Goal: Find contact information: Obtain details needed to contact an individual or organization

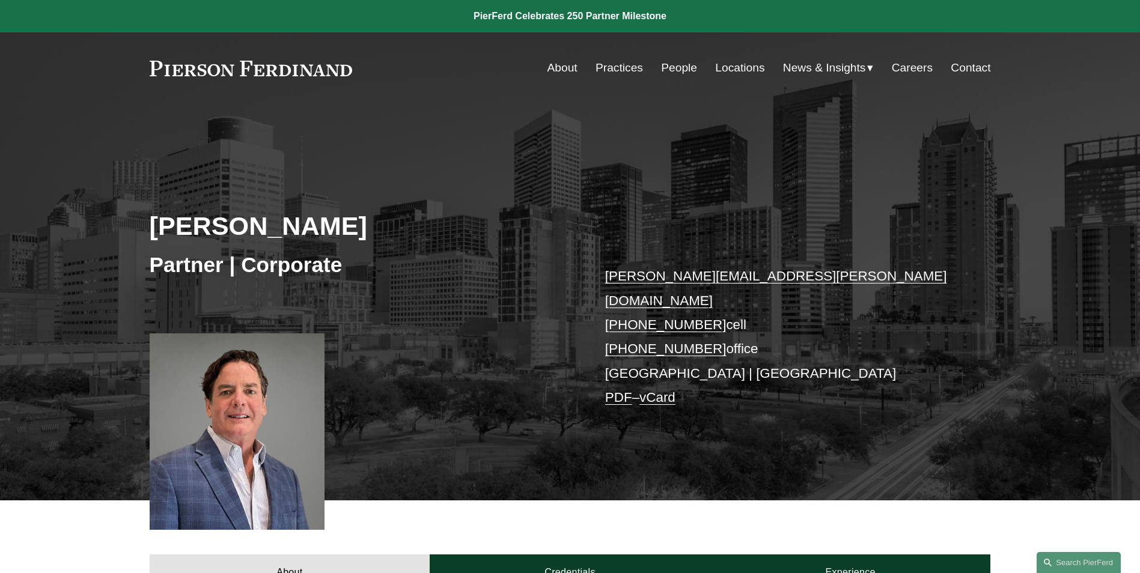
click at [676, 70] on link "People" at bounding box center [679, 67] width 36 height 23
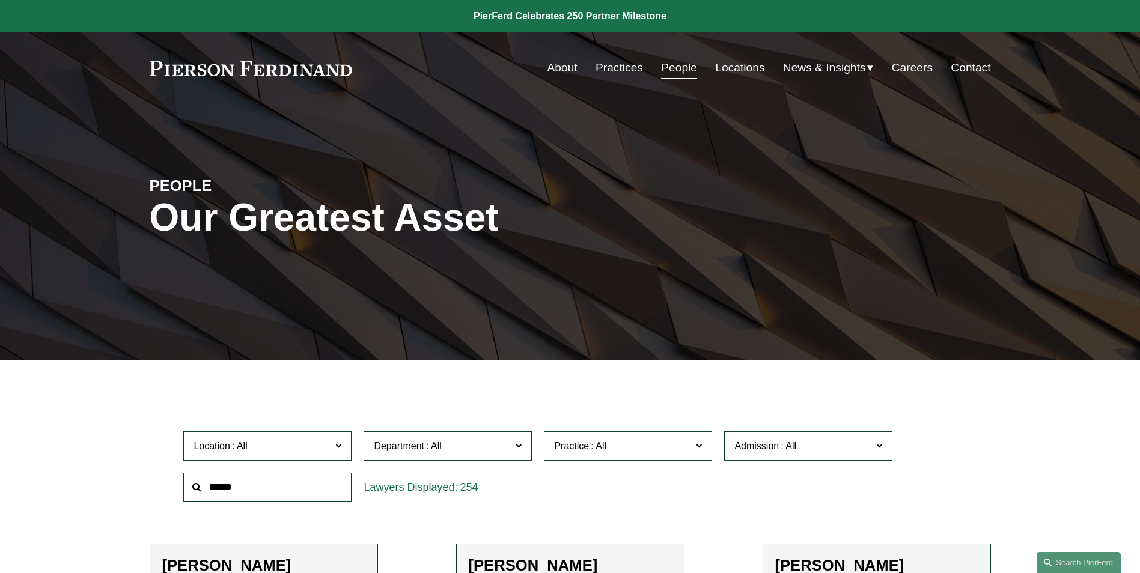
click at [217, 488] on input "text" at bounding box center [267, 487] width 168 height 29
type input "*****"
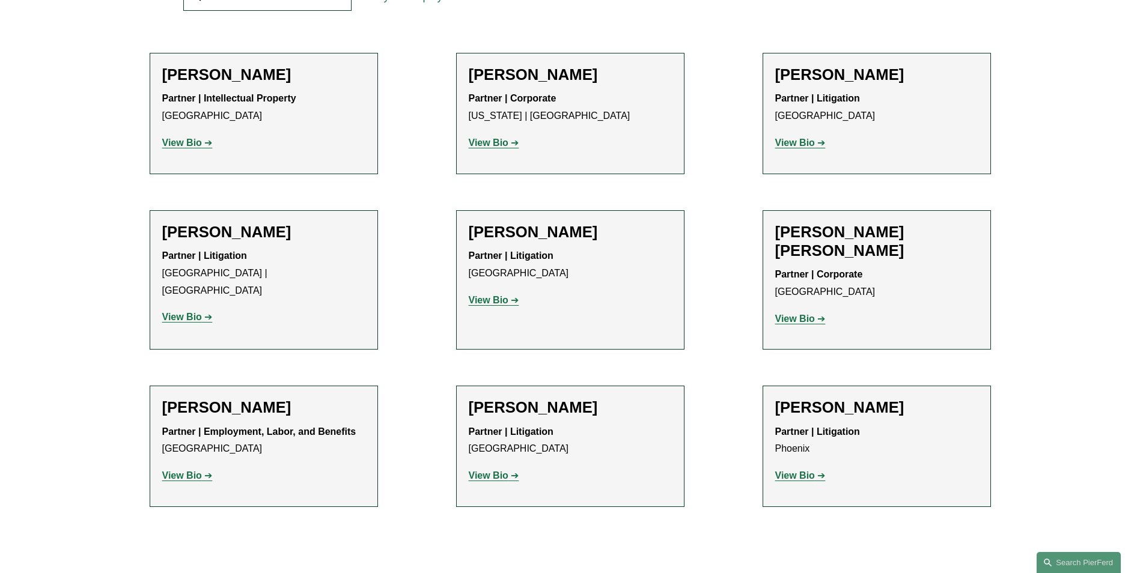
scroll to position [601, 0]
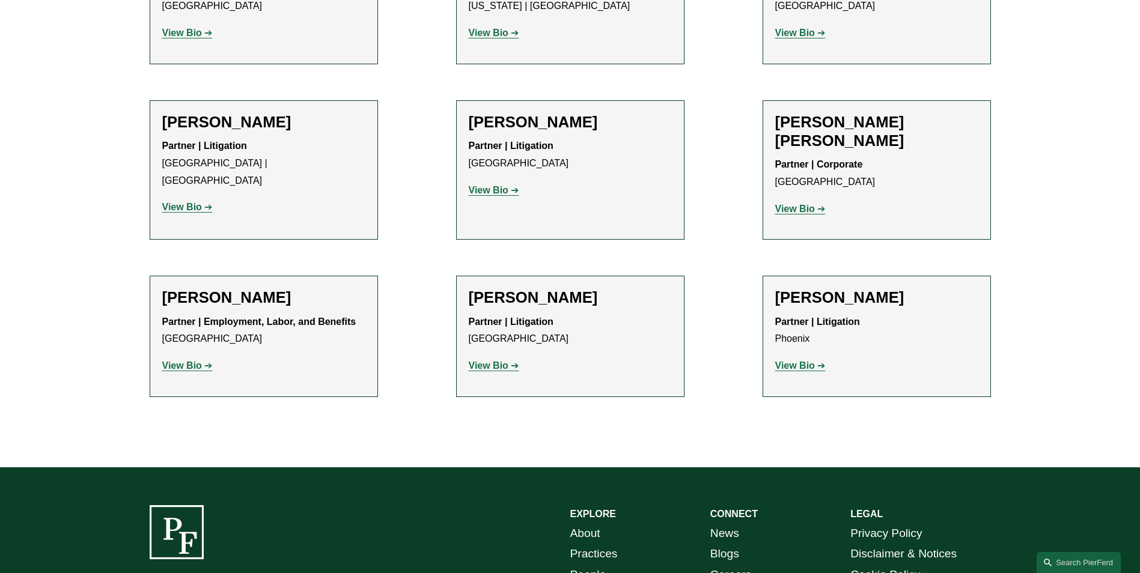
click at [491, 360] on strong "View Bio" at bounding box center [489, 365] width 40 height 10
click at [800, 360] on strong "View Bio" at bounding box center [795, 365] width 40 height 10
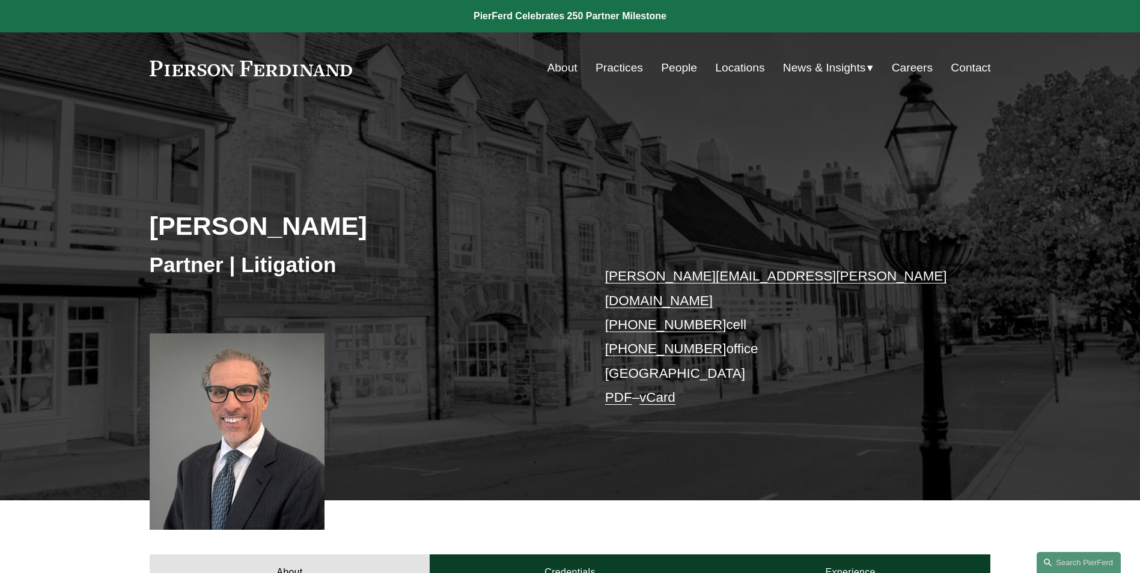
click at [663, 390] on link "vCard" at bounding box center [657, 397] width 36 height 15
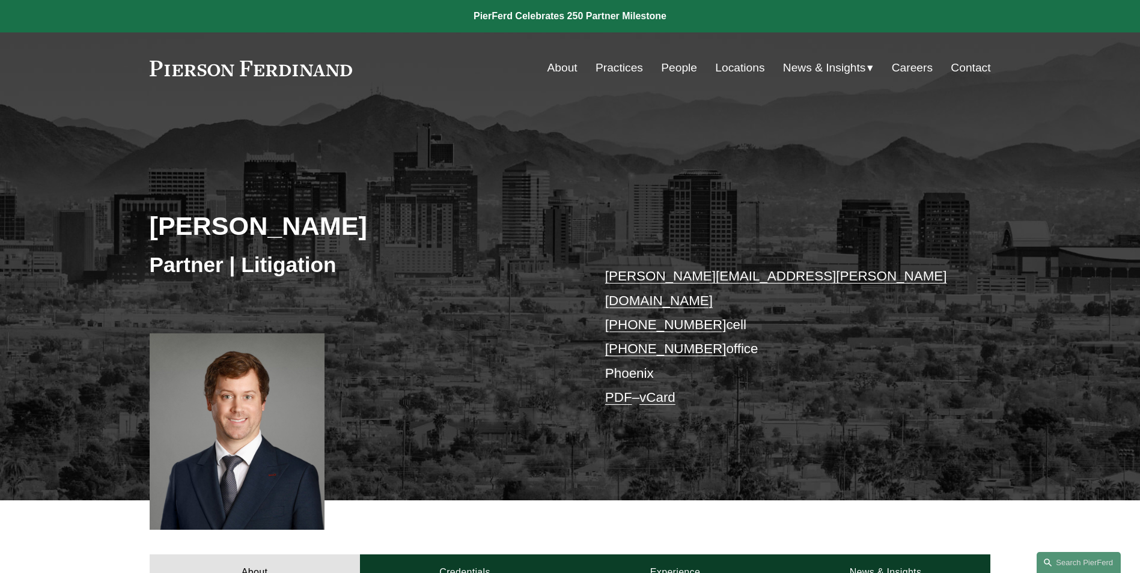
click at [668, 390] on link "vCard" at bounding box center [657, 397] width 36 height 15
